Goal: Check status

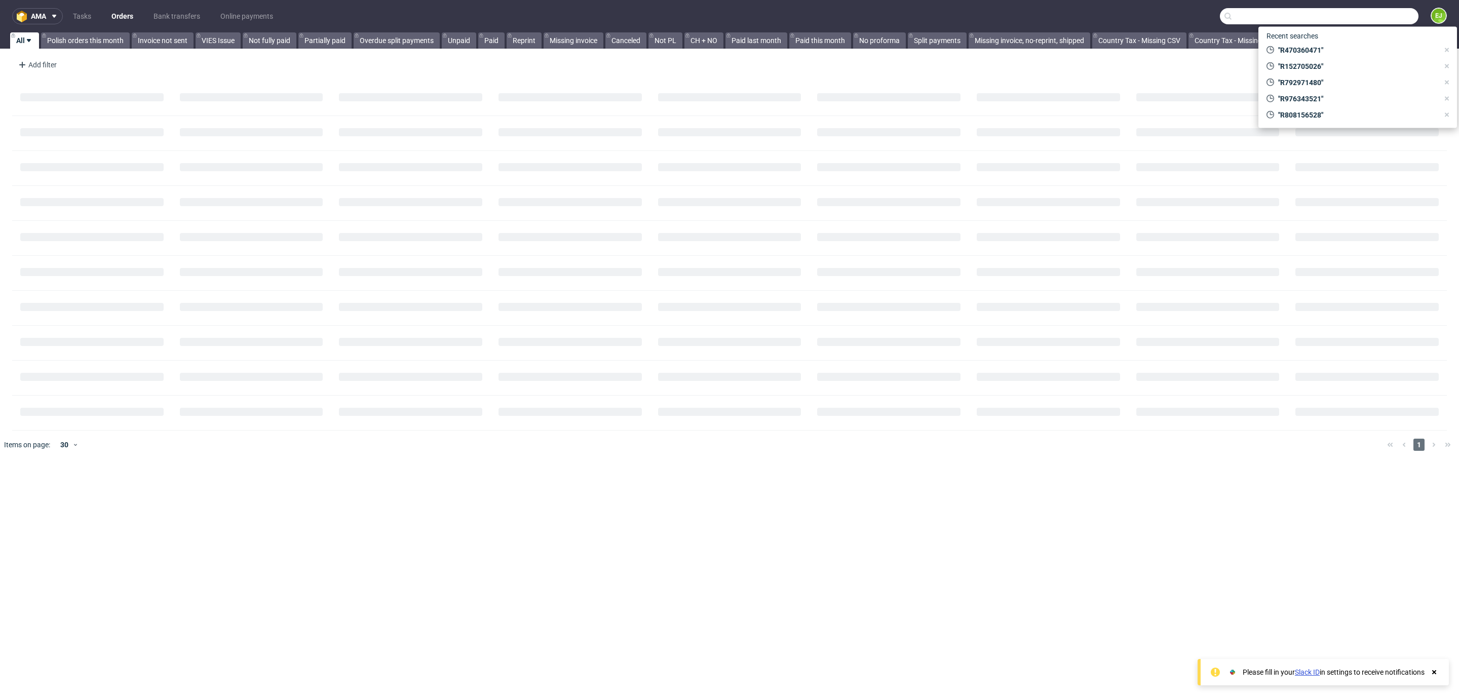
click at [1370, 18] on input "text" at bounding box center [1319, 16] width 199 height 16
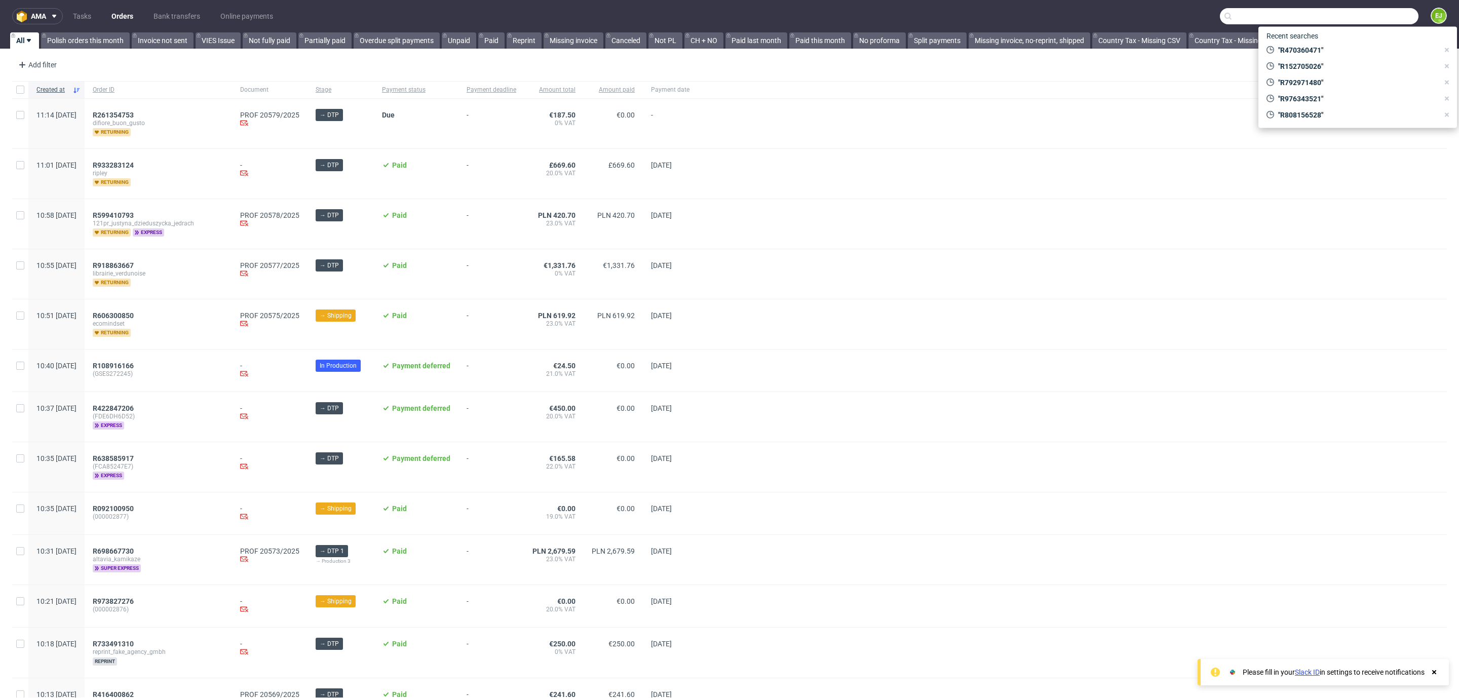
paste input "R091506579"
type input "R091506579"
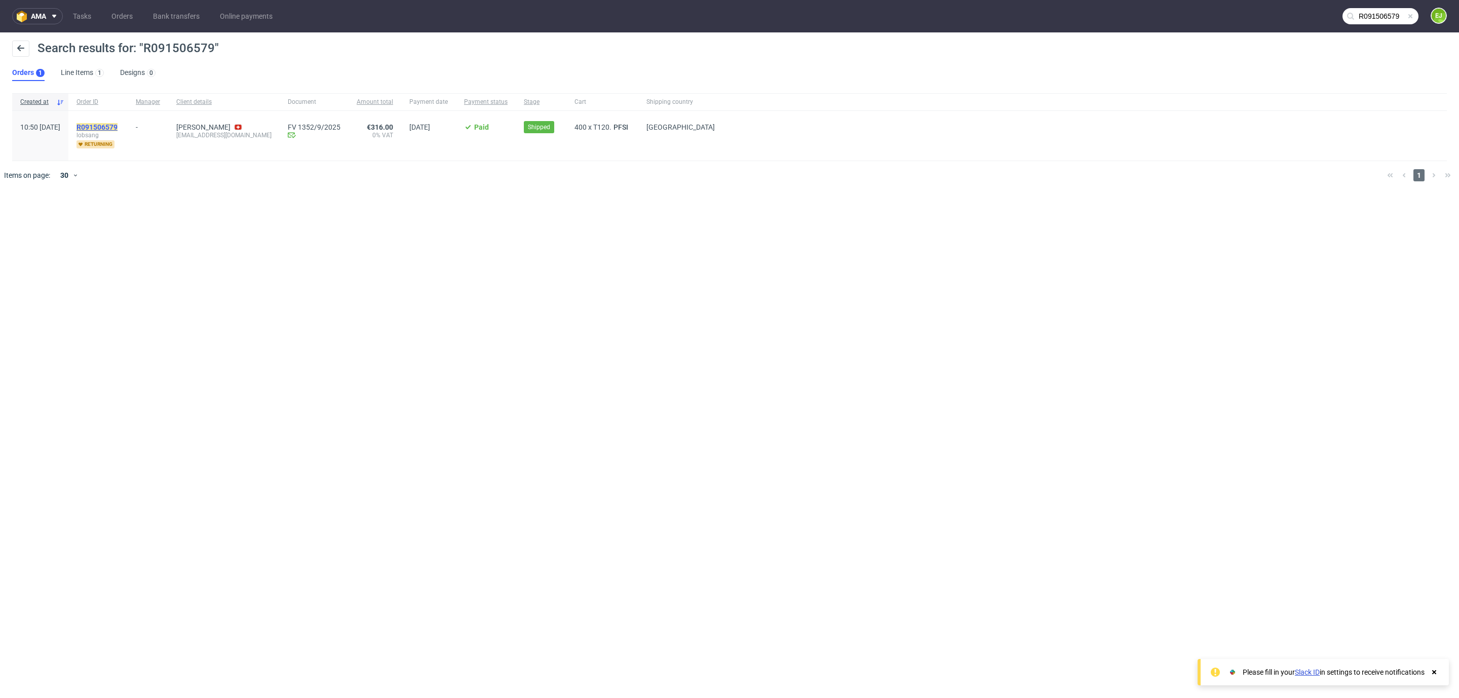
click at [118, 125] on mark "R091506579" at bounding box center [97, 127] width 41 height 8
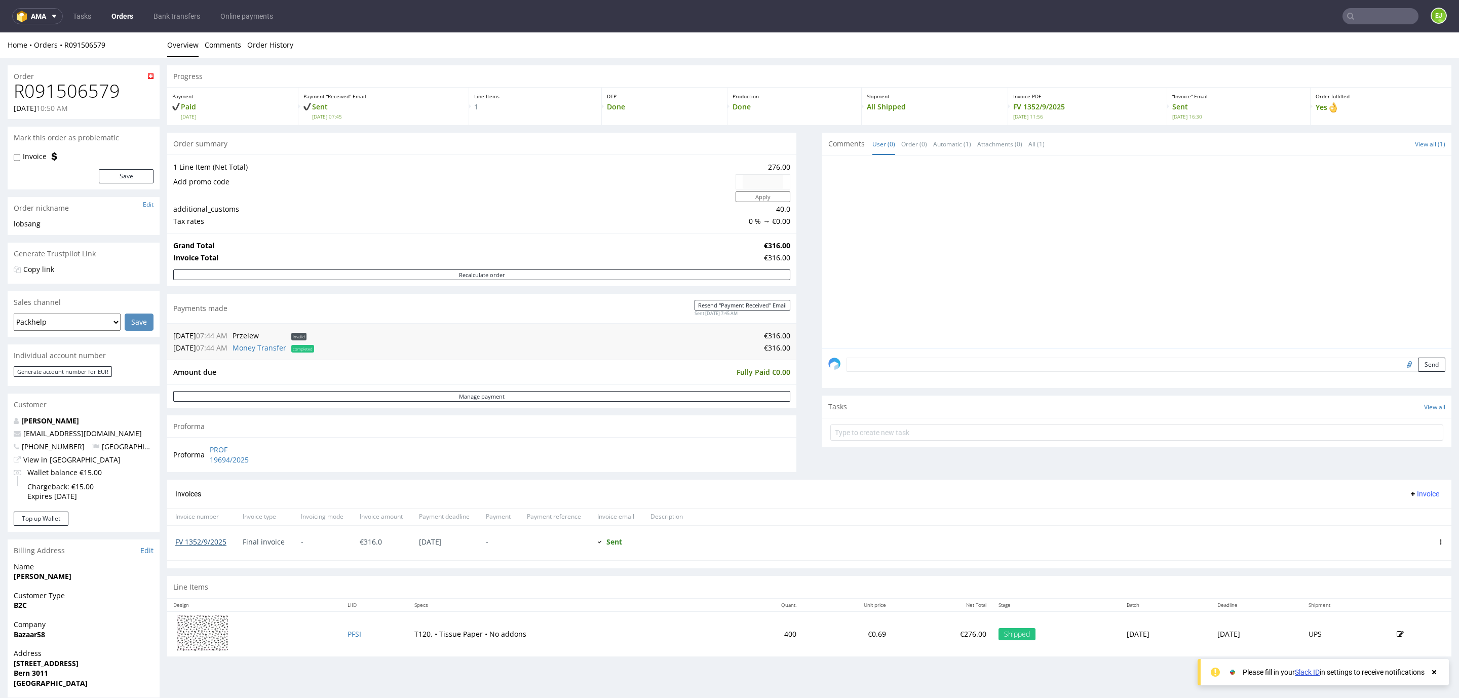
click at [209, 540] on link "FV 1352/9/2025" at bounding box center [200, 542] width 51 height 10
